Goal: Task Accomplishment & Management: Use online tool/utility

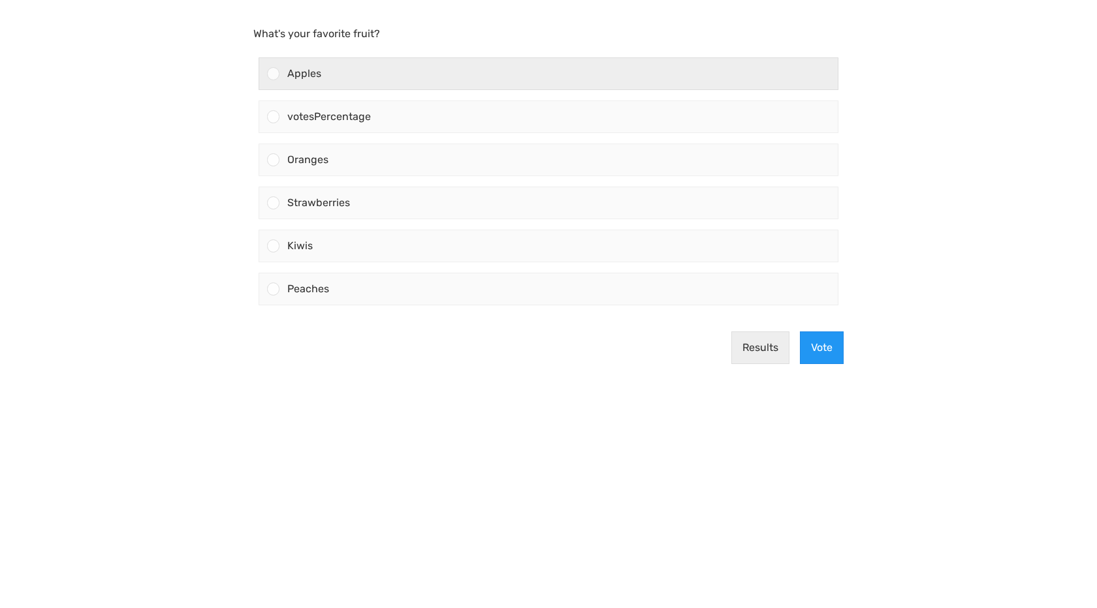
click at [462, 87] on div "Apples" at bounding box center [558, 73] width 558 height 31
click at [274, 74] on input "Apples" at bounding box center [274, 74] width 0 height 0
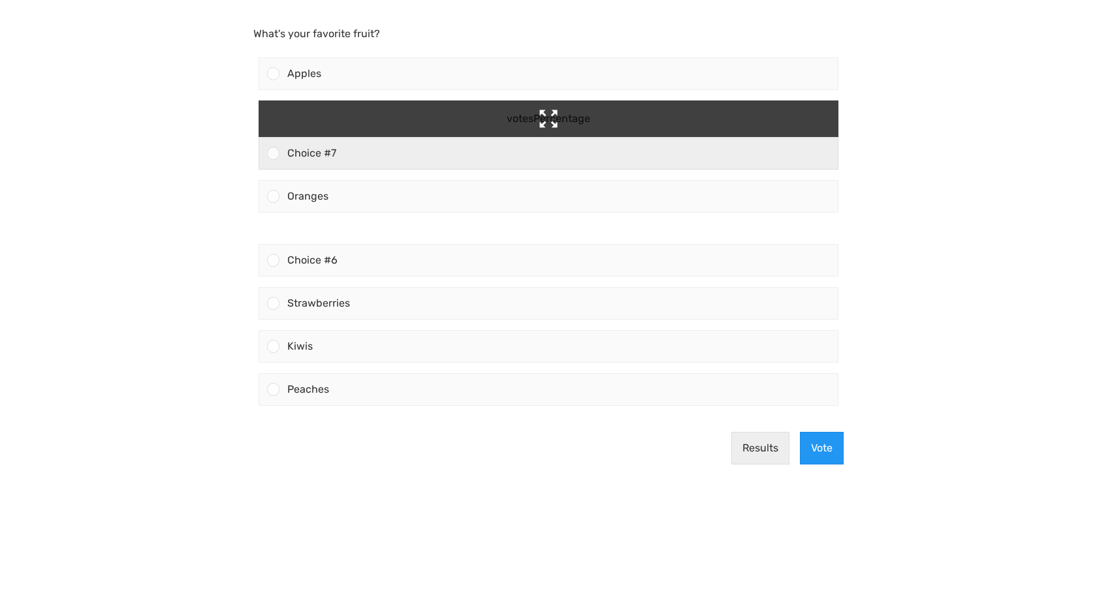
click at [548, 118] on div "votesPercentage" at bounding box center [548, 119] width 104 height 37
click at [274, 153] on input "votesPercentage Choice #7" at bounding box center [274, 153] width 0 height 0
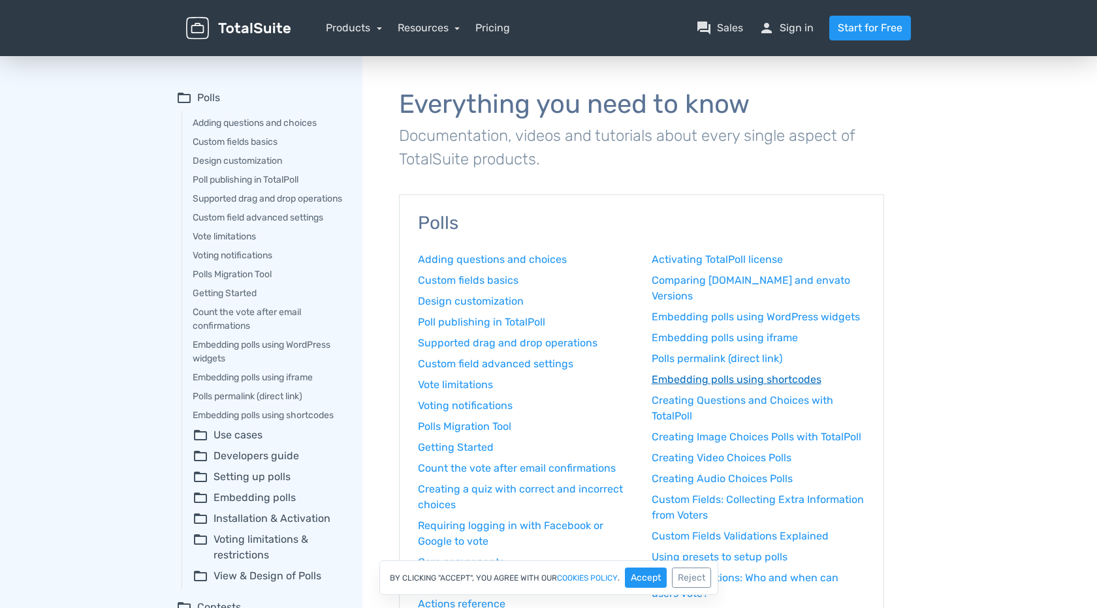
click at [737, 377] on link "Embedding polls using shortcodes" at bounding box center [759, 380] width 214 height 16
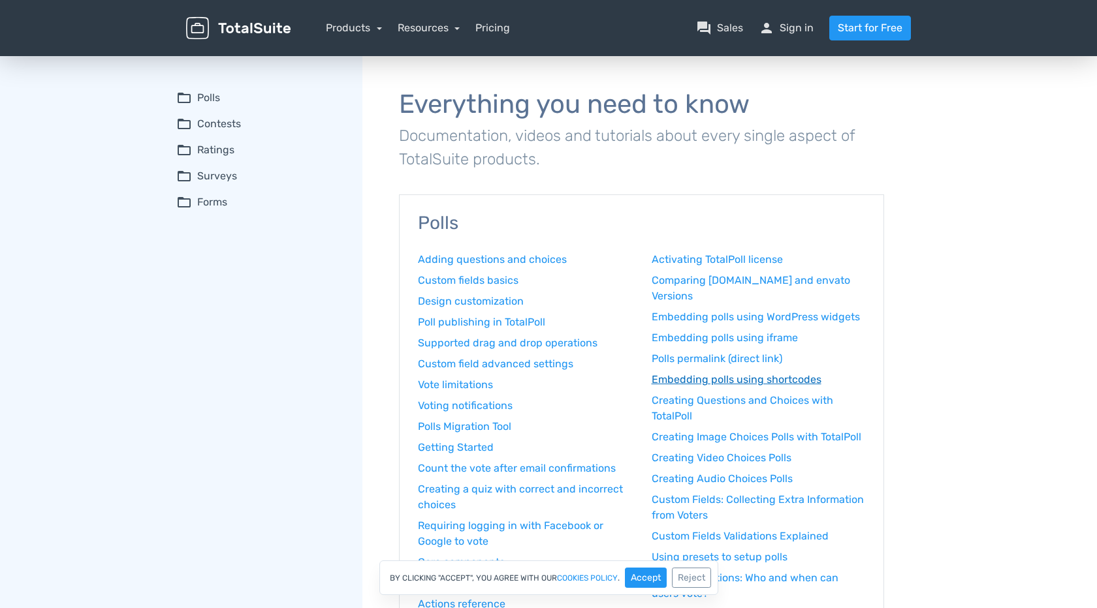
click at [685, 382] on link "Embedding polls using shortcodes" at bounding box center [759, 380] width 214 height 16
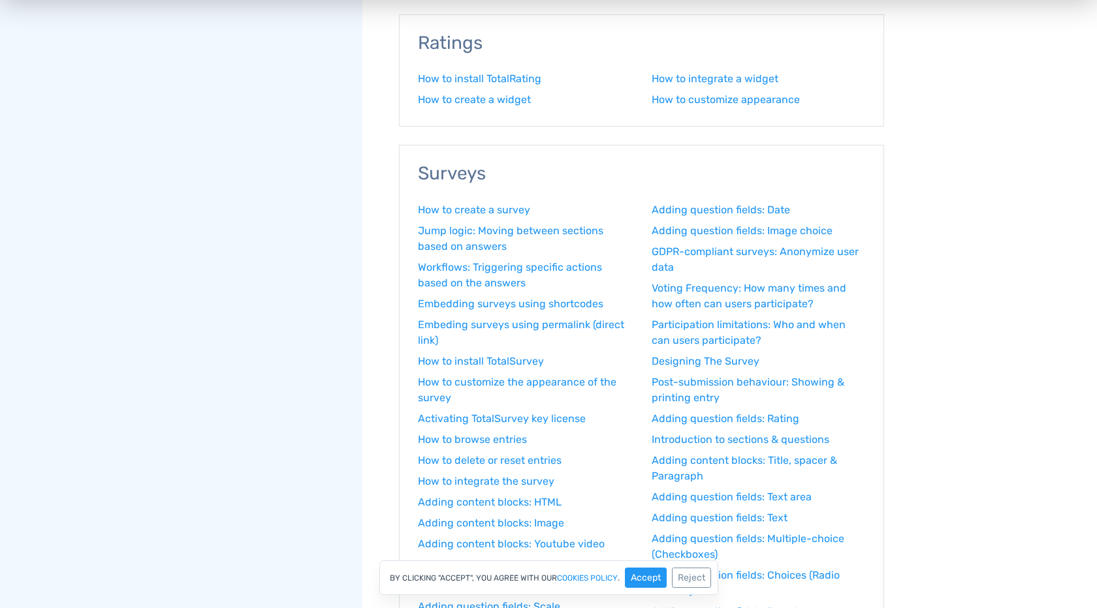
scroll to position [125, 0]
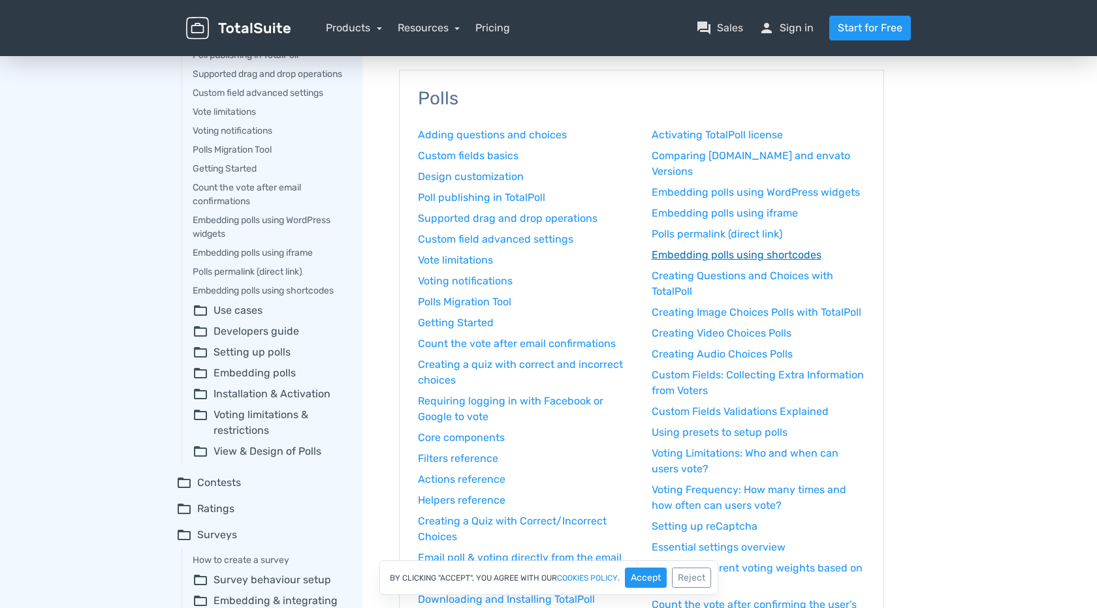
click at [755, 254] on link "Embedding polls using shortcodes" at bounding box center [759, 255] width 214 height 16
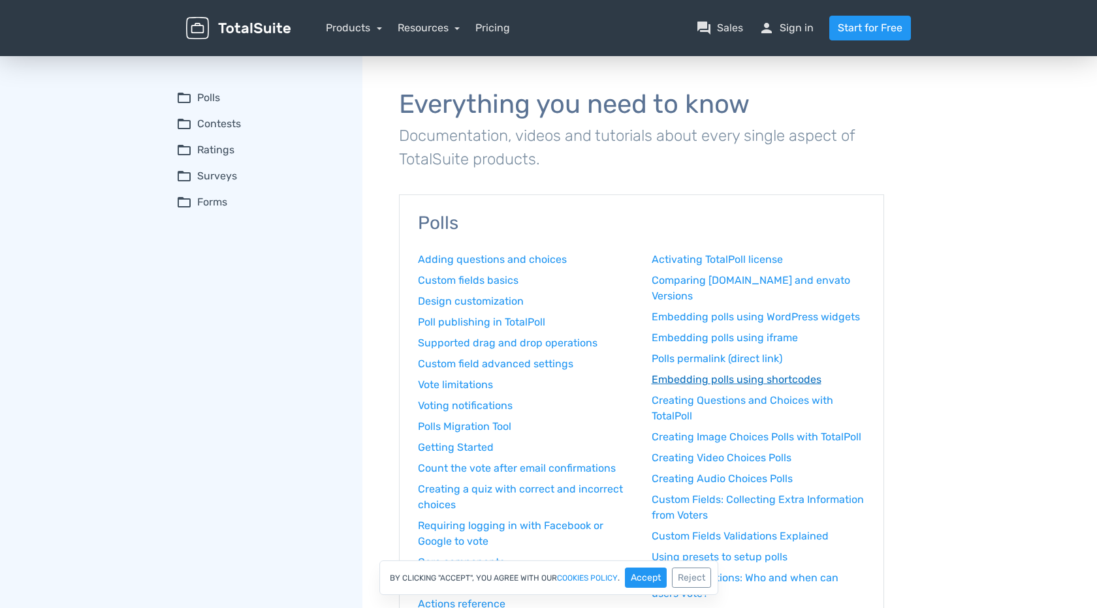
click at [743, 375] on link "Embedding polls using shortcodes" at bounding box center [759, 380] width 214 height 16
click at [655, 574] on button "Accept" at bounding box center [646, 578] width 42 height 20
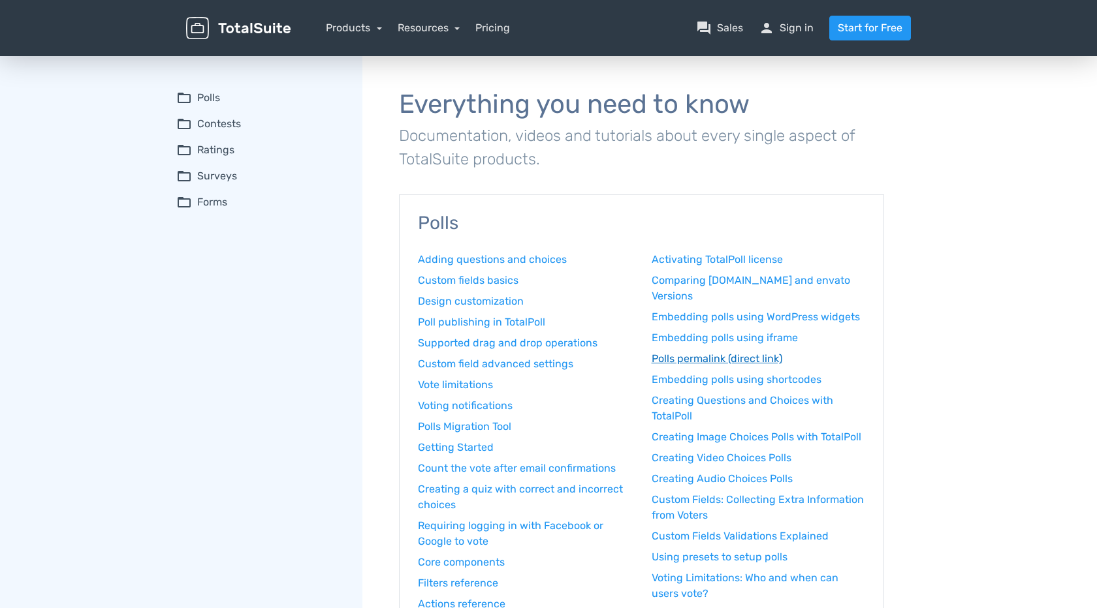
click at [720, 358] on link "Polls permalink (direct link)" at bounding box center [759, 359] width 214 height 16
click at [719, 381] on link "Embedding polls using shortcodes" at bounding box center [759, 380] width 214 height 16
click at [719, 386] on link "Embedding polls using shortcodes" at bounding box center [759, 380] width 214 height 16
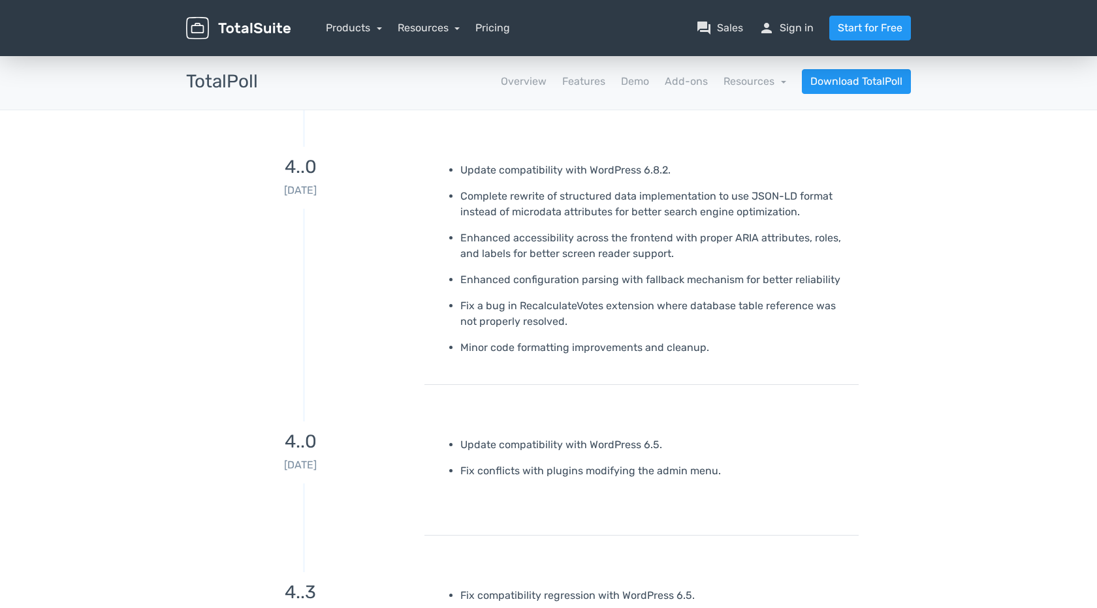
click at [288, 173] on h3 "4..0" at bounding box center [300, 167] width 228 height 20
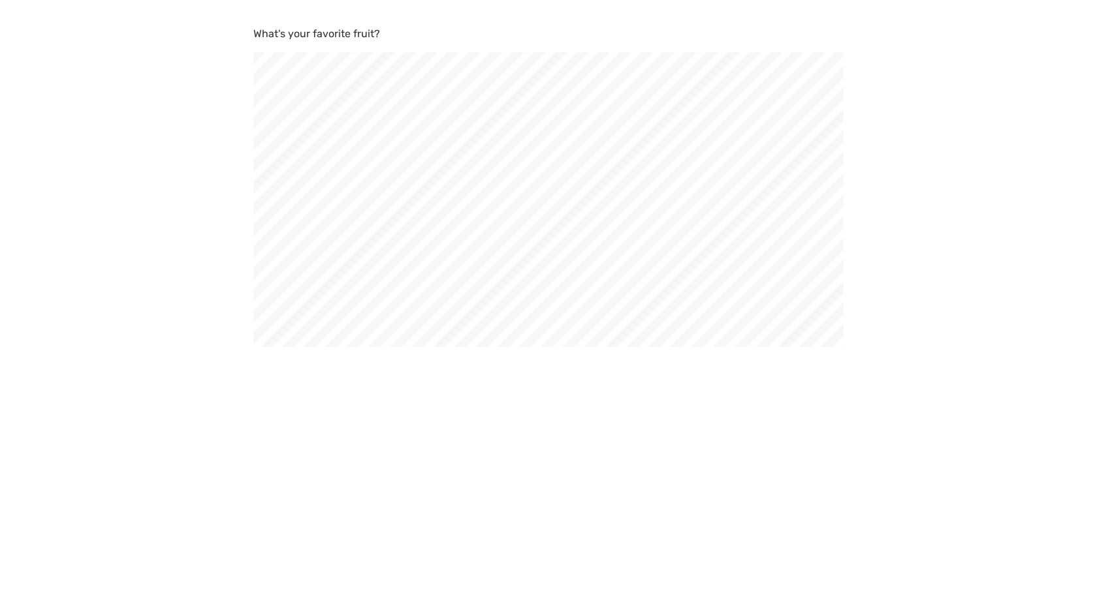
scroll to position [608, 1097]
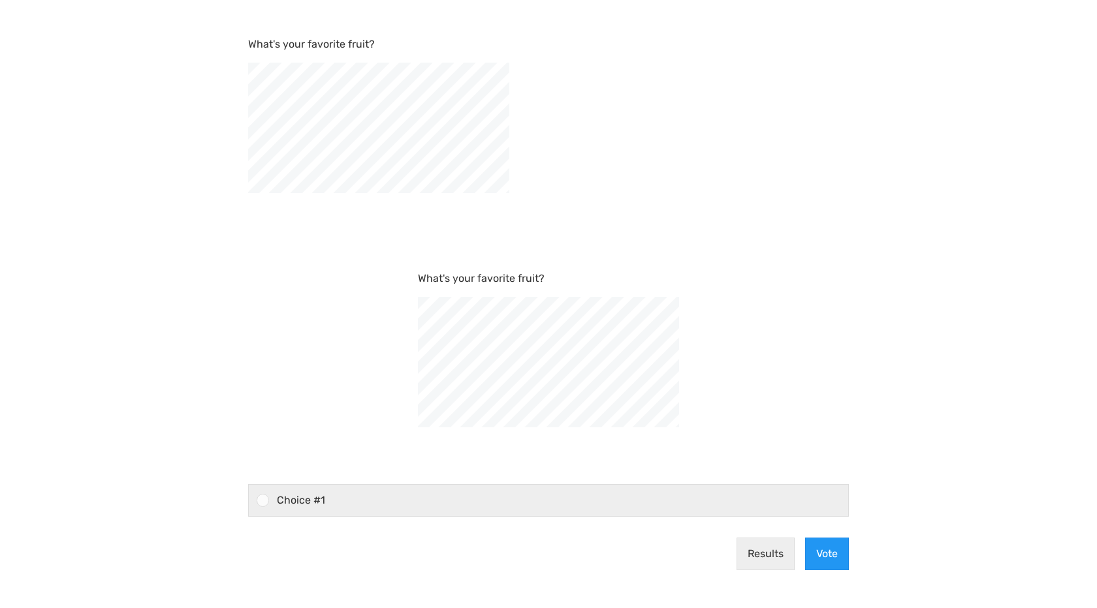
click at [470, 496] on div "Choice #1" at bounding box center [558, 500] width 579 height 31
click at [263, 501] on input "What's your favorite fruit? Choice #1" at bounding box center [263, 501] width 0 height 0
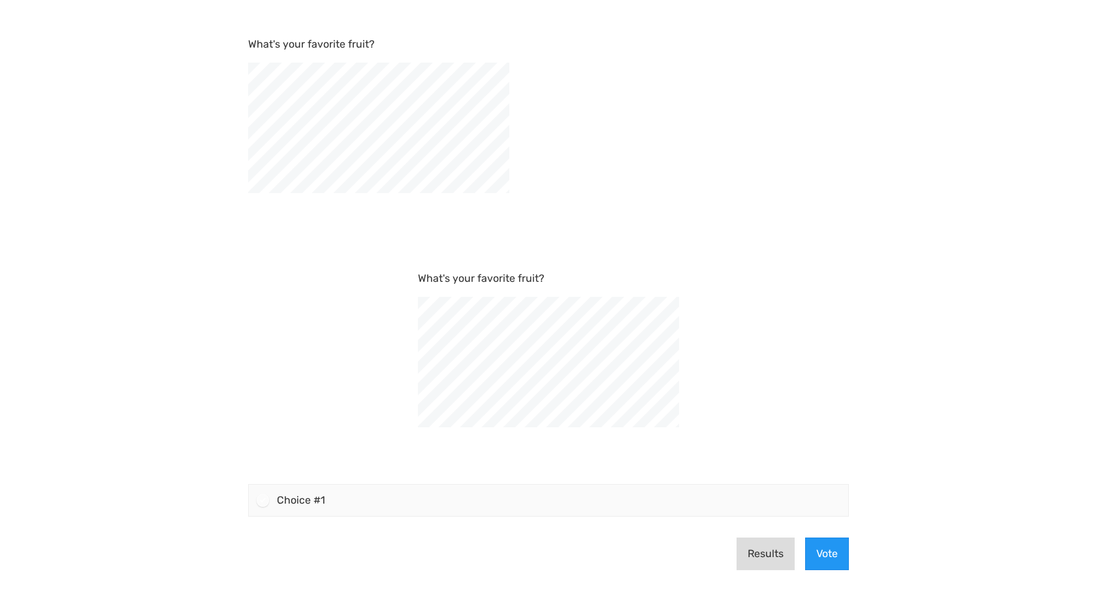
click at [758, 556] on button "Results" at bounding box center [765, 554] width 58 height 33
click at [758, 524] on div "What's your favorite fruit? What's your favorite fruit? Choice #1" at bounding box center [548, 276] width 611 height 501
click at [759, 559] on button "Results" at bounding box center [765, 554] width 58 height 33
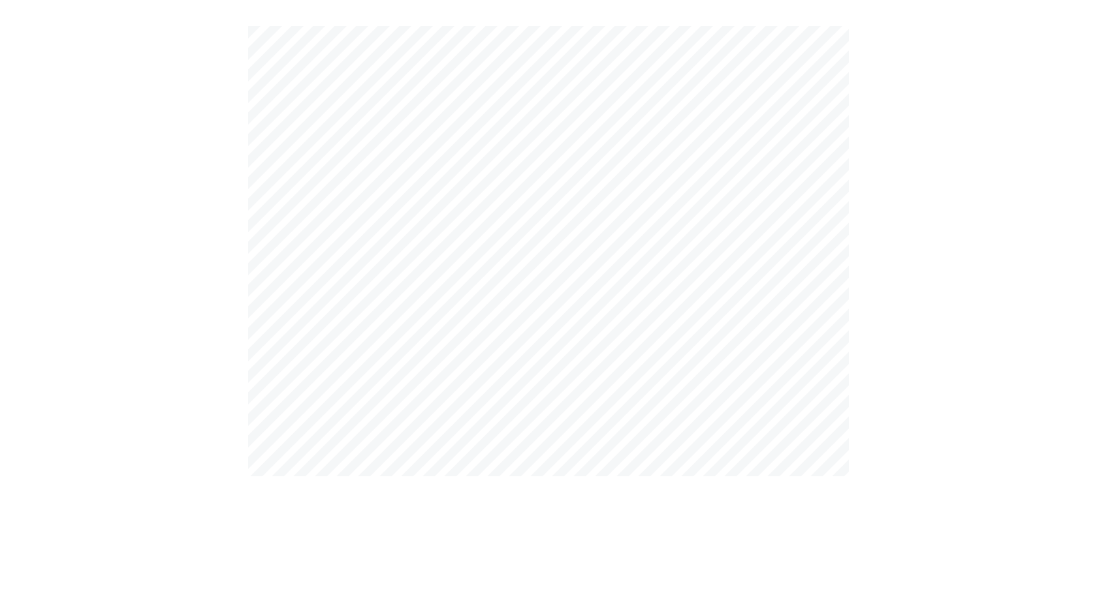
scroll to position [608, 1097]
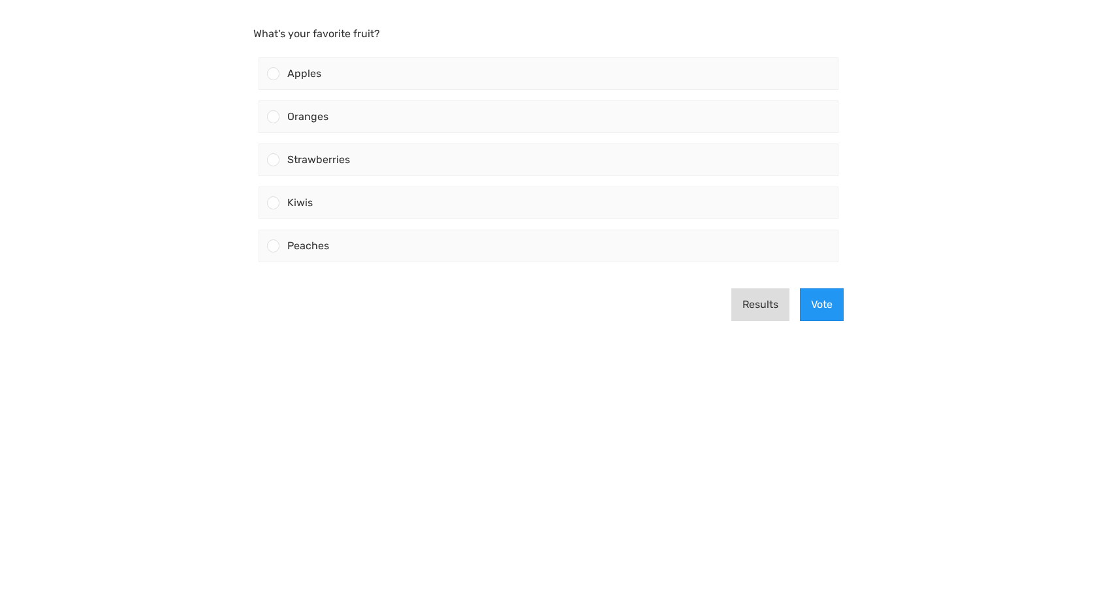
click at [755, 308] on button "Results" at bounding box center [760, 305] width 58 height 33
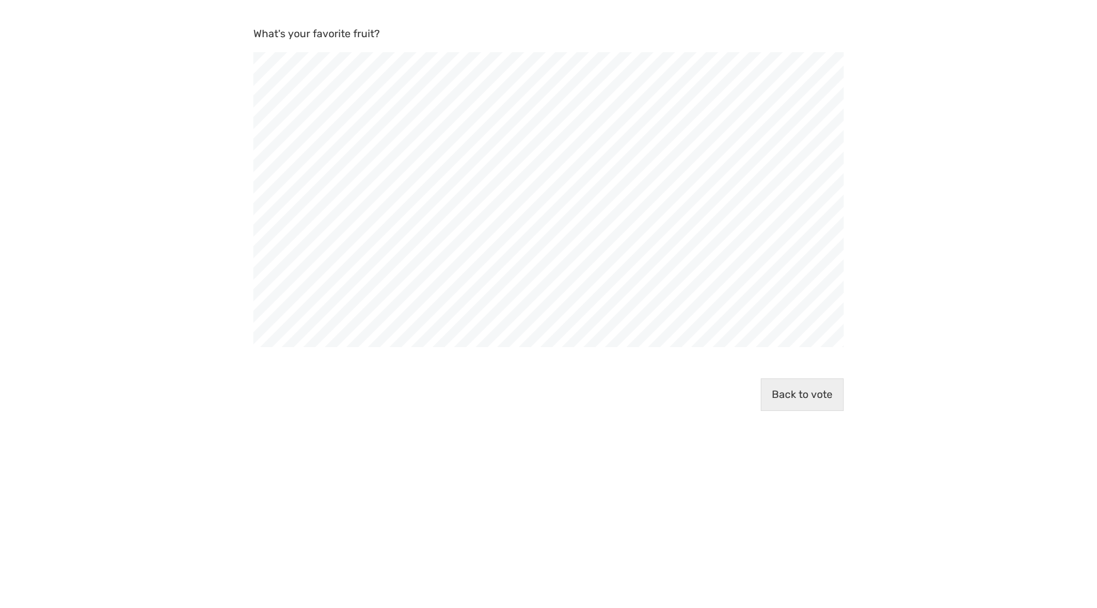
scroll to position [608, 1097]
click at [818, 396] on button "Back to vote" at bounding box center [802, 395] width 83 height 33
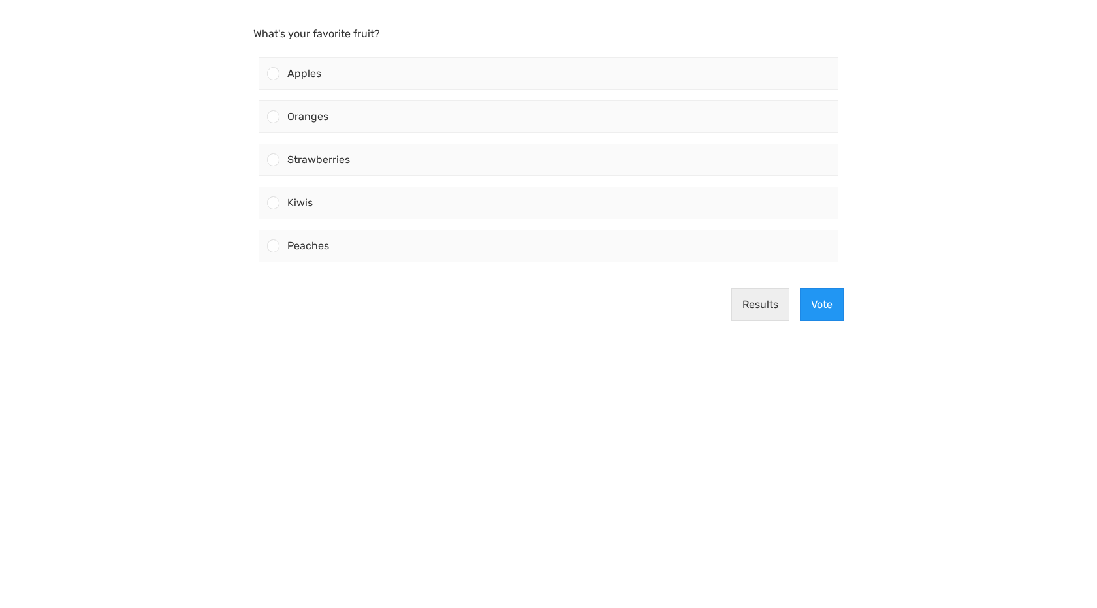
click at [14, 0] on body "What's your favorite fruit? Apples Oranges Strawberries" at bounding box center [548, 304] width 1097 height 608
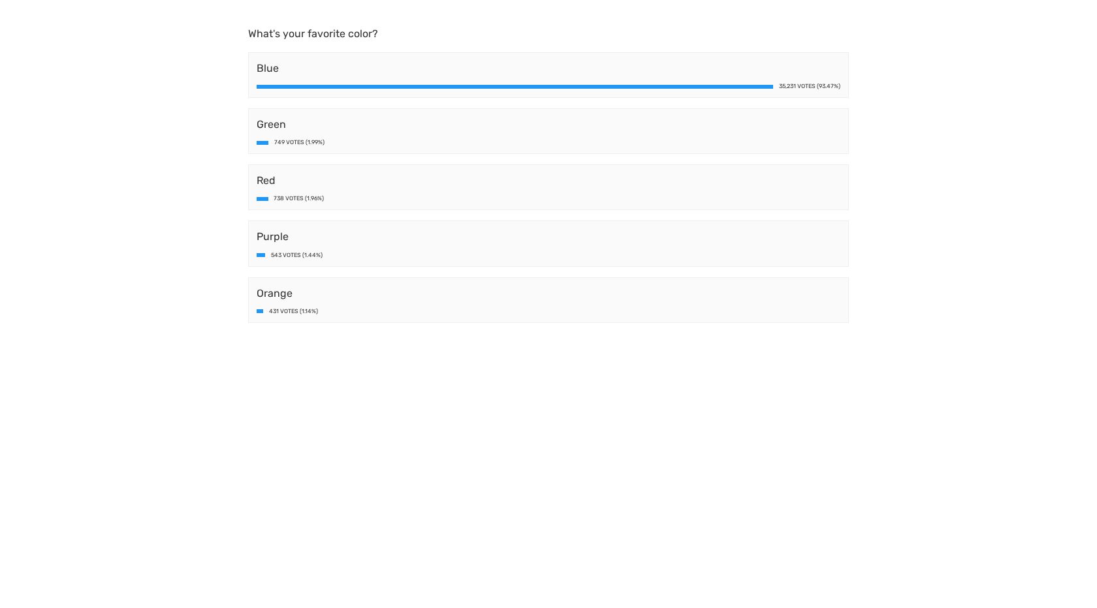
click at [319, 206] on div "Red 738 Votes (1.96%)" at bounding box center [548, 188] width 601 height 46
click at [319, 199] on div "738 Votes (1.96%)" at bounding box center [299, 199] width 50 height 6
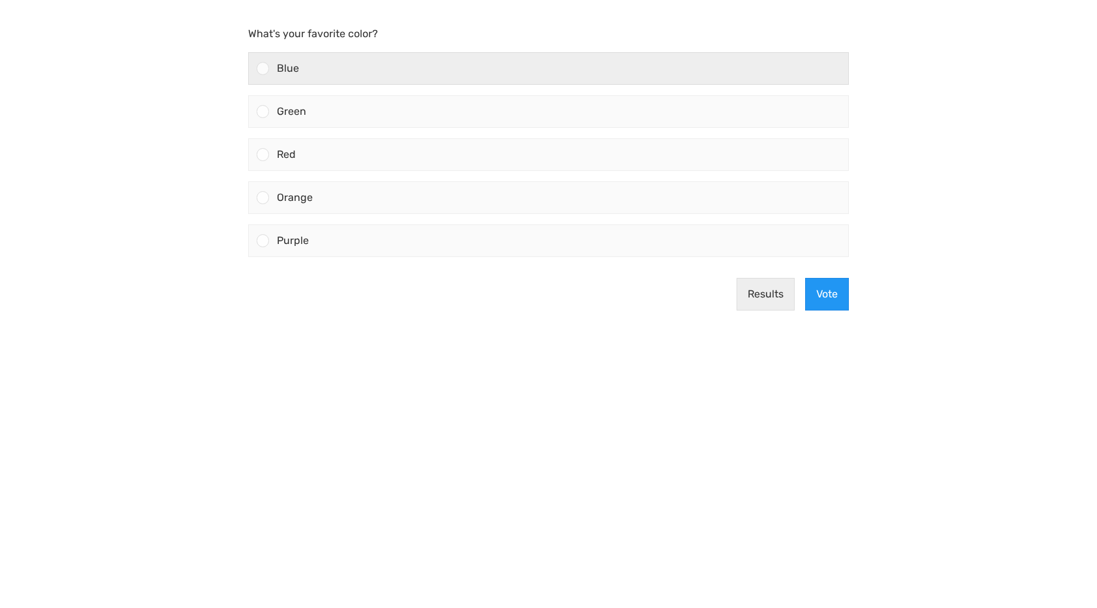
click at [272, 67] on div "Blue" at bounding box center [558, 68] width 579 height 31
click at [263, 69] on input "Blue" at bounding box center [263, 69] width 0 height 0
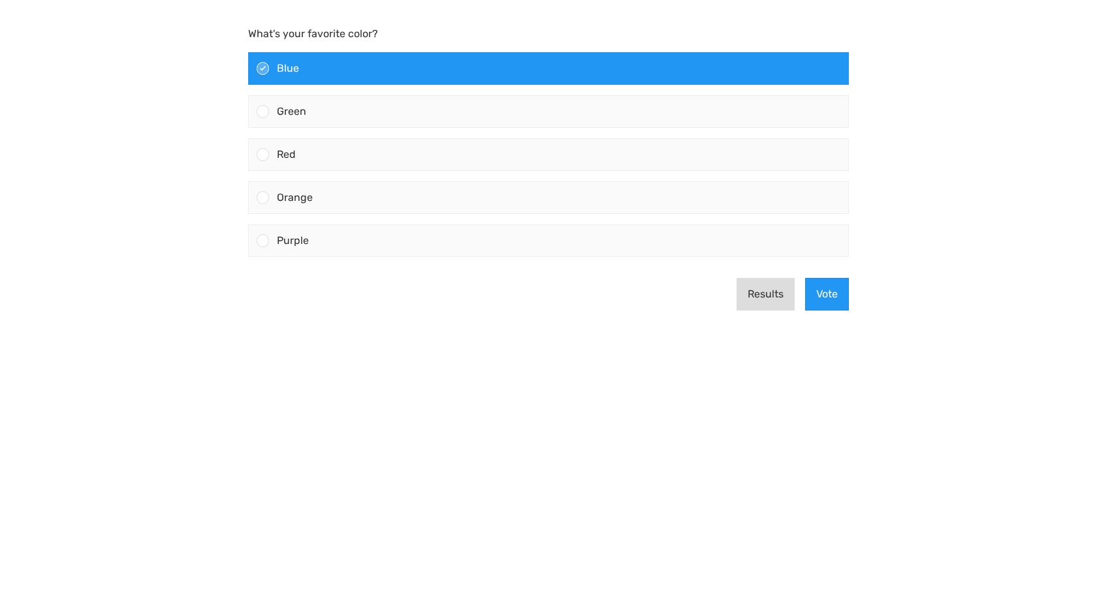
click at [775, 292] on button "Results" at bounding box center [765, 294] width 58 height 33
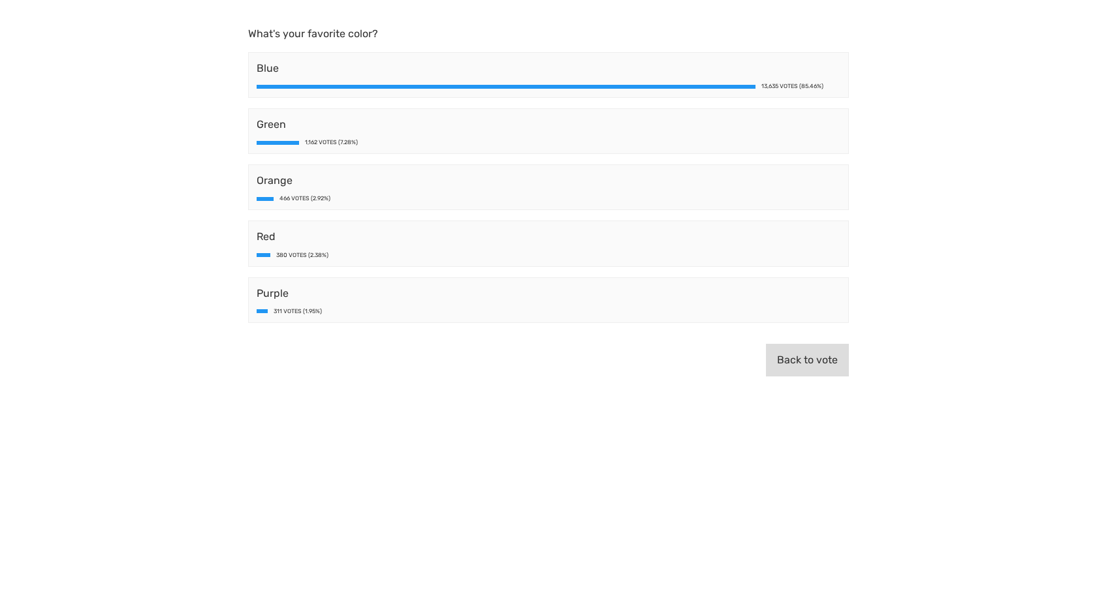
click at [791, 353] on button "Back to vote" at bounding box center [807, 360] width 83 height 33
